Goal: Information Seeking & Learning: Learn about a topic

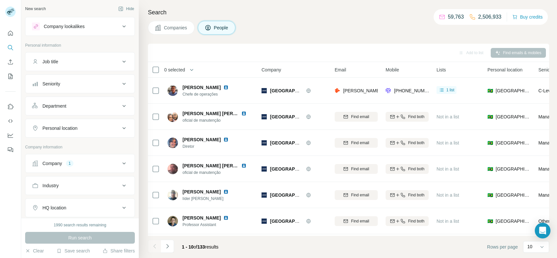
click at [94, 172] on div "Company 1" at bounding box center [80, 163] width 110 height 19
click at [89, 168] on button "Company 1" at bounding box center [79, 164] width 109 height 16
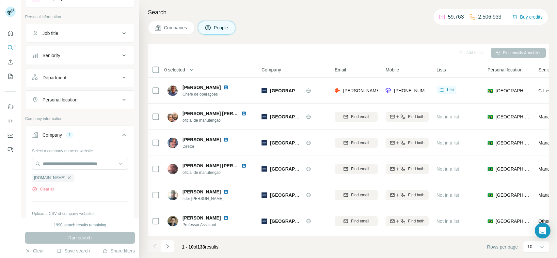
scroll to position [34, 0]
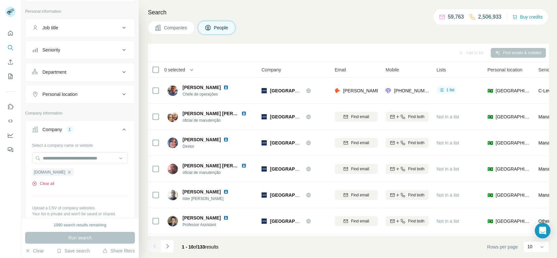
click at [48, 182] on button "Clear all" at bounding box center [43, 184] width 22 height 6
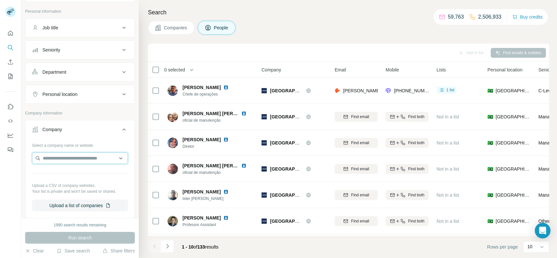
click at [81, 161] on input "text" at bounding box center [80, 158] width 96 height 12
type input "**********"
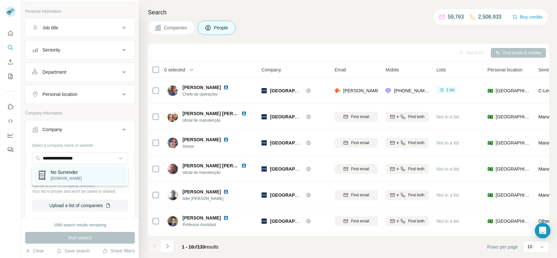
click at [75, 173] on p "No Surrender" at bounding box center [66, 172] width 31 height 7
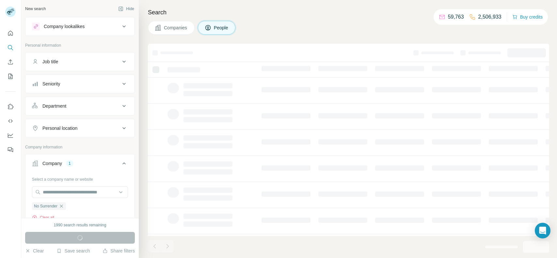
click at [179, 34] on div "Search Companies People" at bounding box center [348, 129] width 418 height 258
click at [175, 29] on span "Companies" at bounding box center [176, 27] width 24 height 7
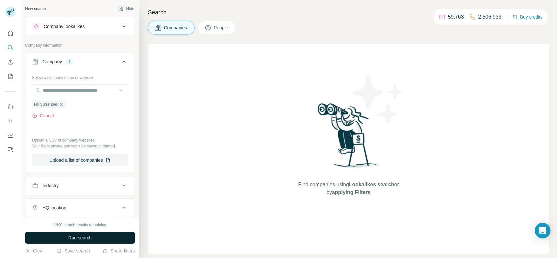
click at [47, 115] on button "Clear all" at bounding box center [43, 116] width 22 height 6
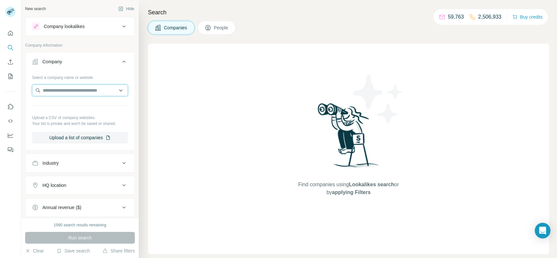
click at [81, 94] on input "text" at bounding box center [80, 91] width 96 height 12
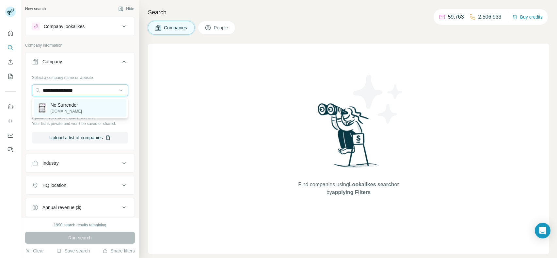
type input "**********"
click at [74, 101] on div "No Surrender [DOMAIN_NAME]" at bounding box center [80, 108] width 93 height 18
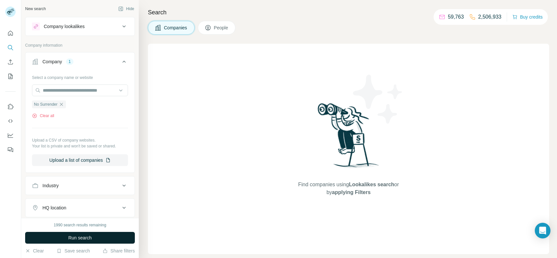
click at [71, 240] on span "Run search" at bounding box center [79, 238] width 23 height 7
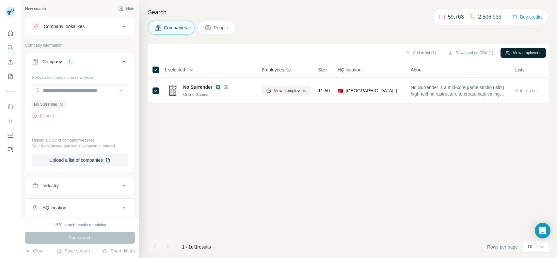
click at [521, 50] on button "View employees" at bounding box center [522, 53] width 45 height 10
